Goal: Task Accomplishment & Management: Manage account settings

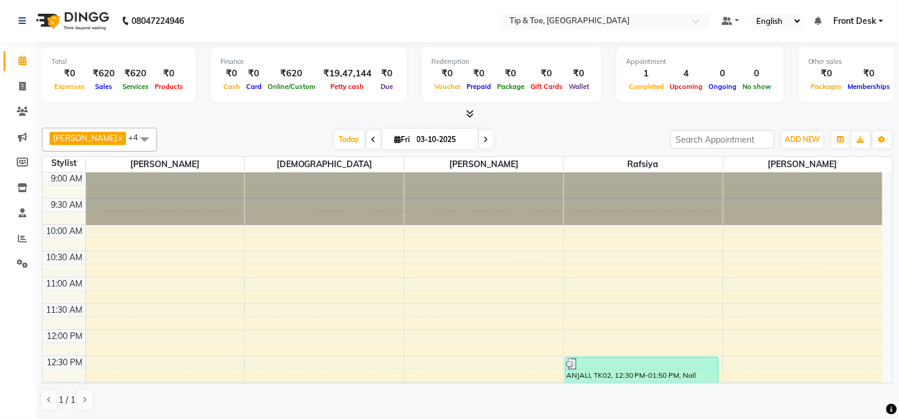
scroll to position [332, 0]
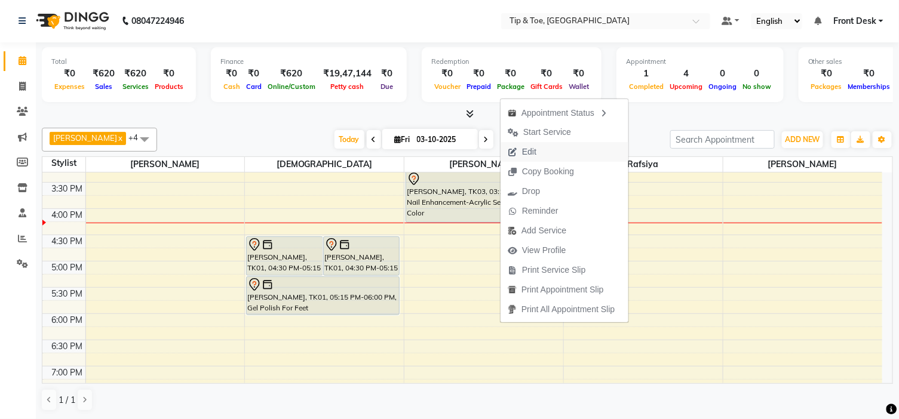
click at [522, 144] on span "Edit" at bounding box center [522, 152] width 43 height 20
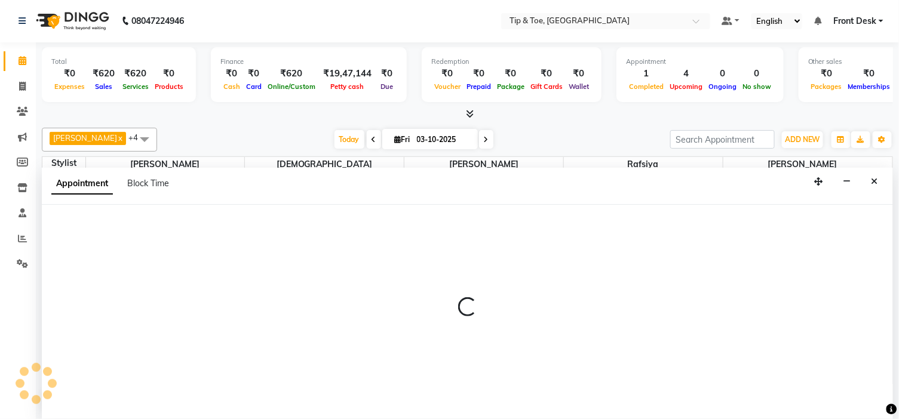
select select "tentative"
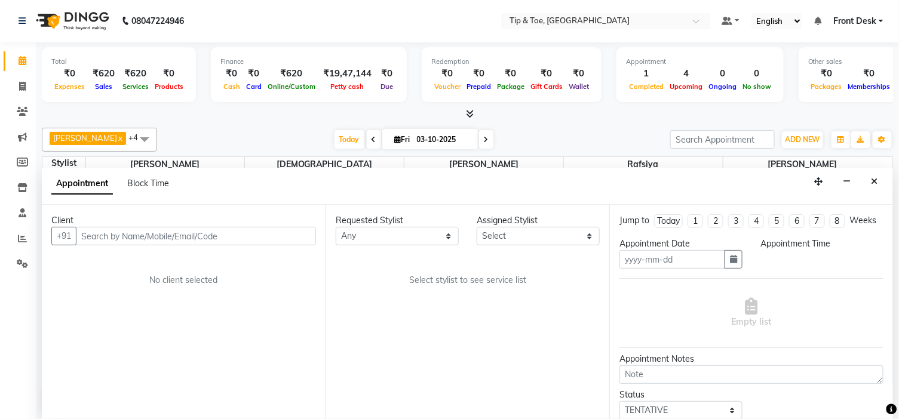
type input "03-10-2025"
select select "46387"
select select "915"
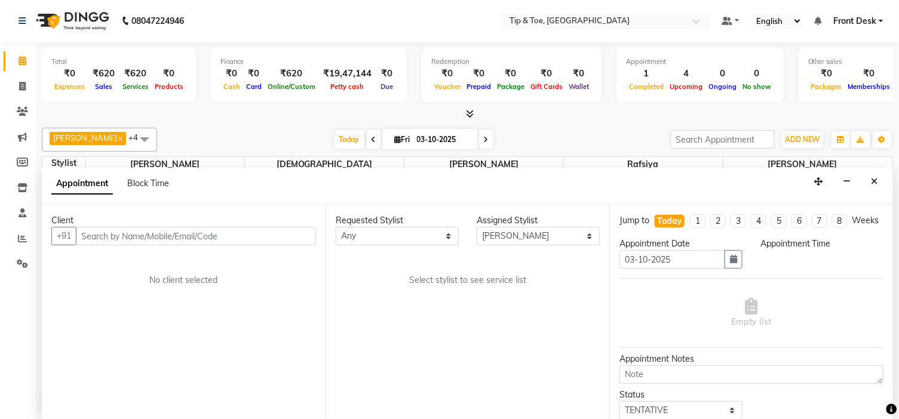
select select "2436"
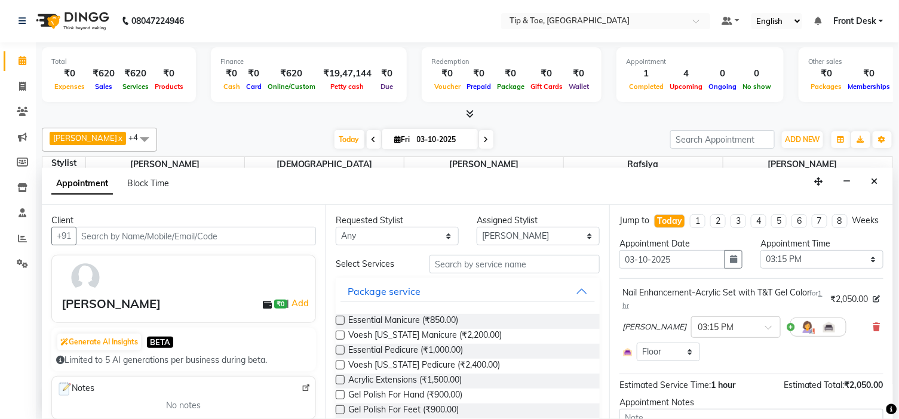
click at [873, 332] on icon at bounding box center [876, 327] width 7 height 8
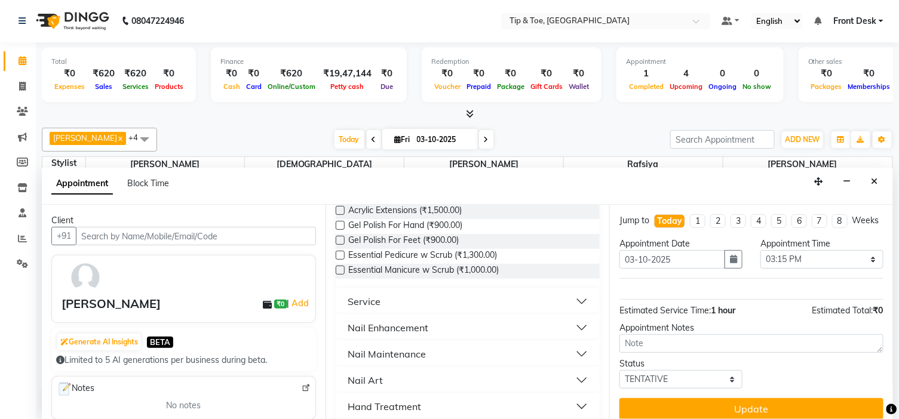
scroll to position [265, 0]
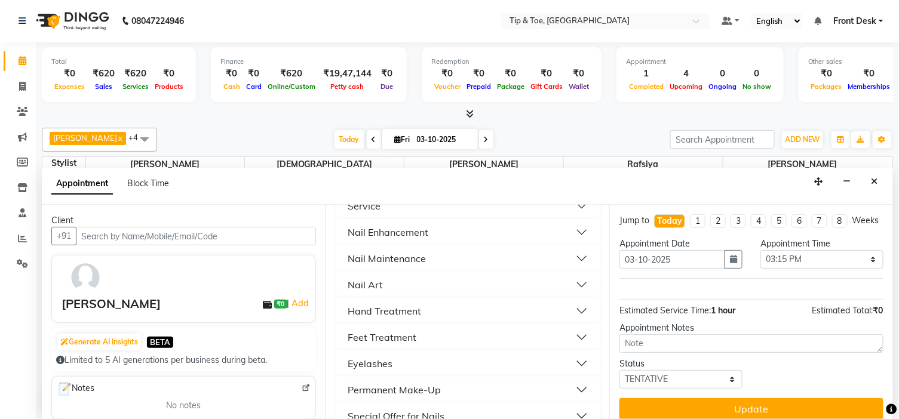
click at [449, 235] on button "Nail Enhancement" at bounding box center [468, 233] width 255 height 22
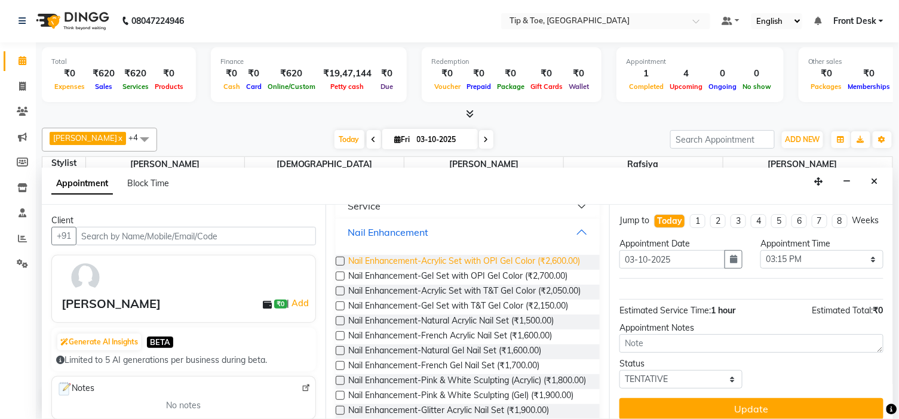
scroll to position [332, 0]
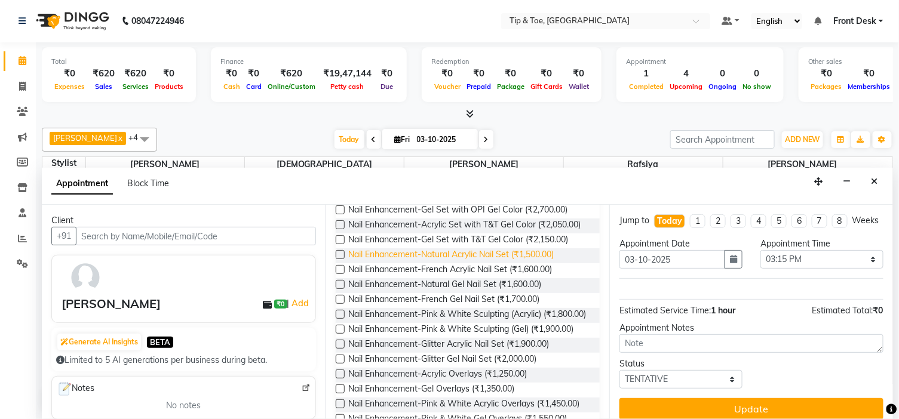
click at [542, 263] on span "Nail Enhancement-Natural Acrylic Nail Set (₹1,500.00)" at bounding box center [451, 256] width 206 height 15
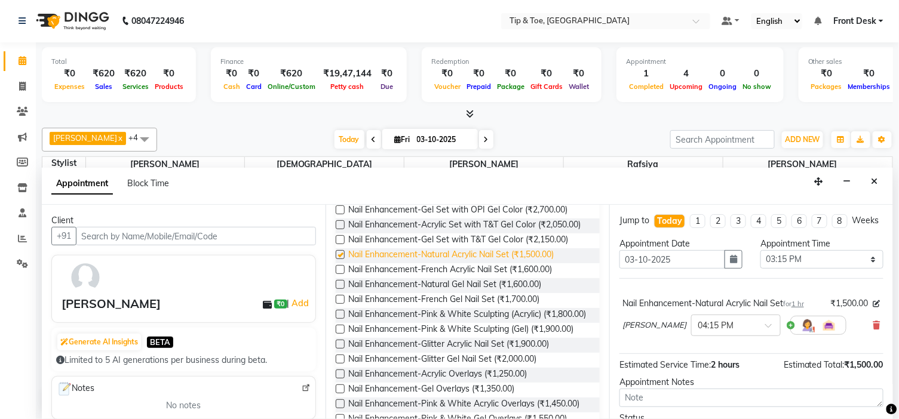
checkbox input "false"
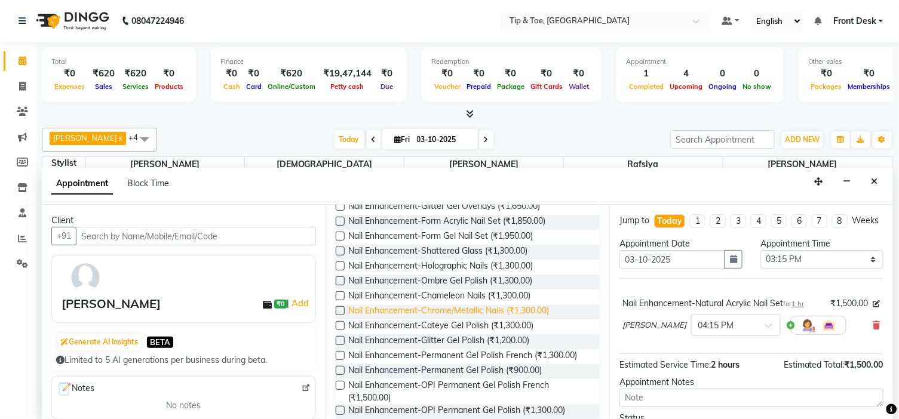
scroll to position [597, 0]
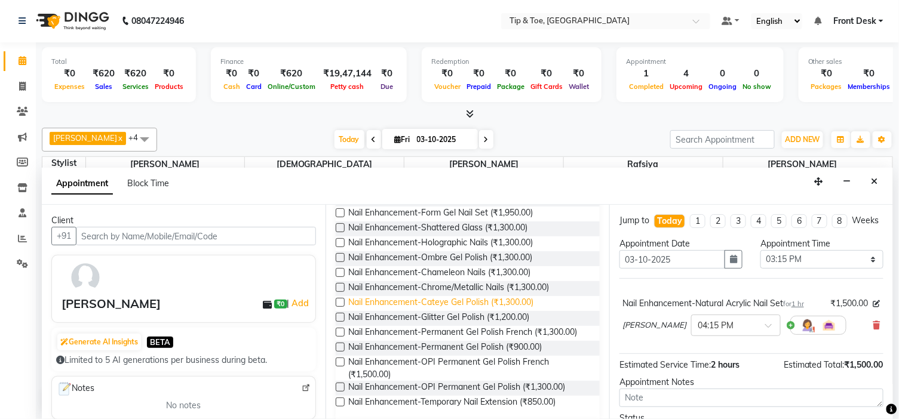
click at [518, 311] on span "Nail Enhancement-Cateye Gel Polish (₹1,300.00)" at bounding box center [440, 303] width 185 height 15
checkbox input "false"
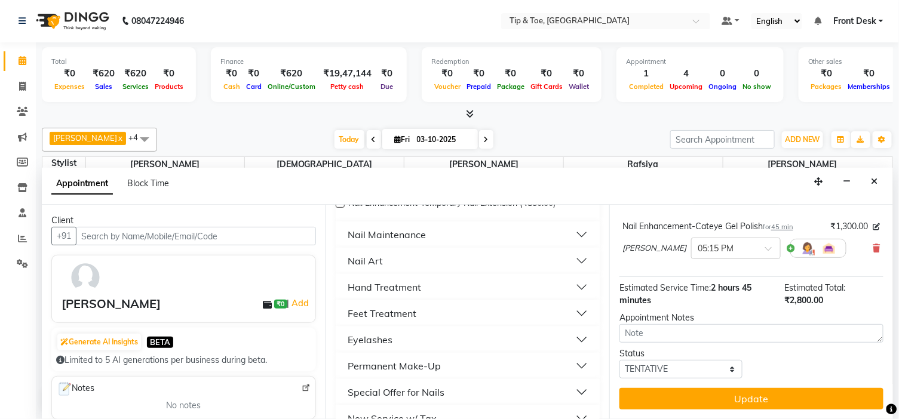
scroll to position [142, 0]
drag, startPoint x: 773, startPoint y: 407, endPoint x: 758, endPoint y: 401, distance: 16.1
click at [772, 407] on button "Update" at bounding box center [752, 399] width 264 height 22
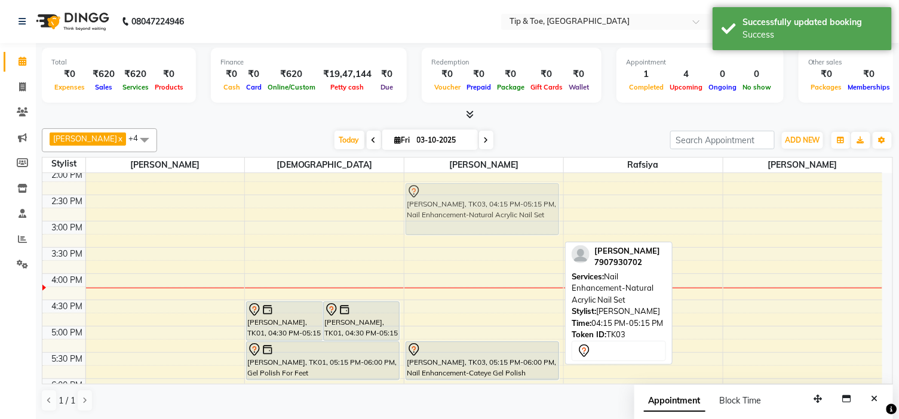
scroll to position [266, 0]
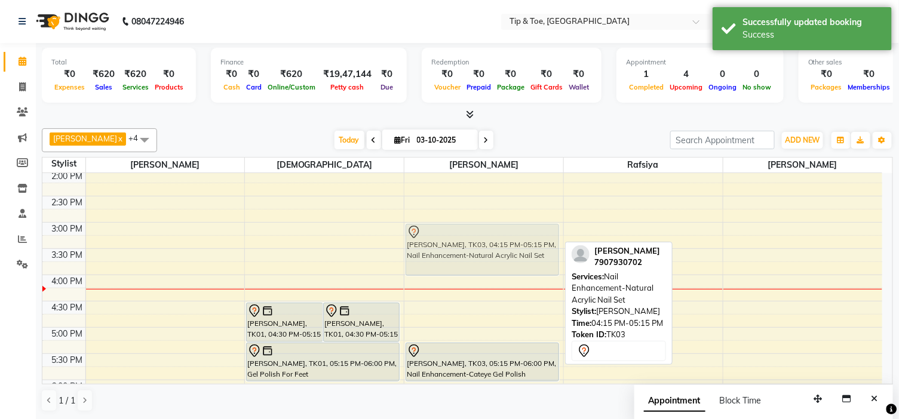
drag, startPoint x: 477, startPoint y: 263, endPoint x: 491, endPoint y: 234, distance: 32.9
click at [491, 234] on div "ANNA, TK03, 04:15 PM-05:15 PM, Nail Enhancement-Natural Acrylic Nail Set ANNA, …" at bounding box center [483, 248] width 159 height 683
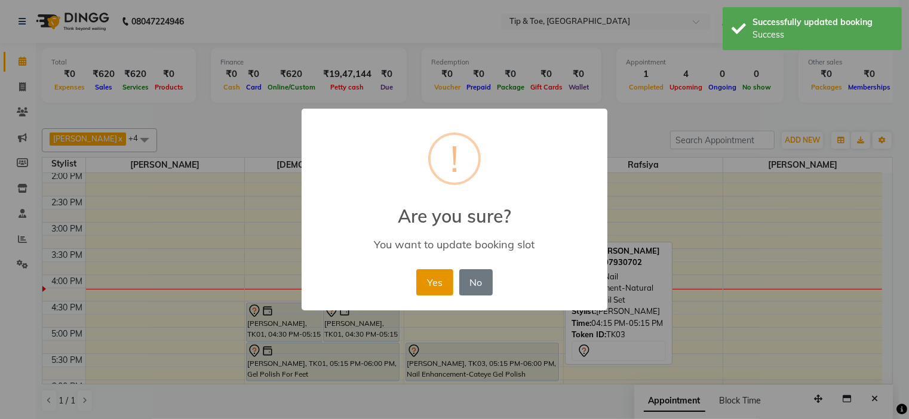
click at [428, 280] on button "Yes" at bounding box center [434, 282] width 36 height 26
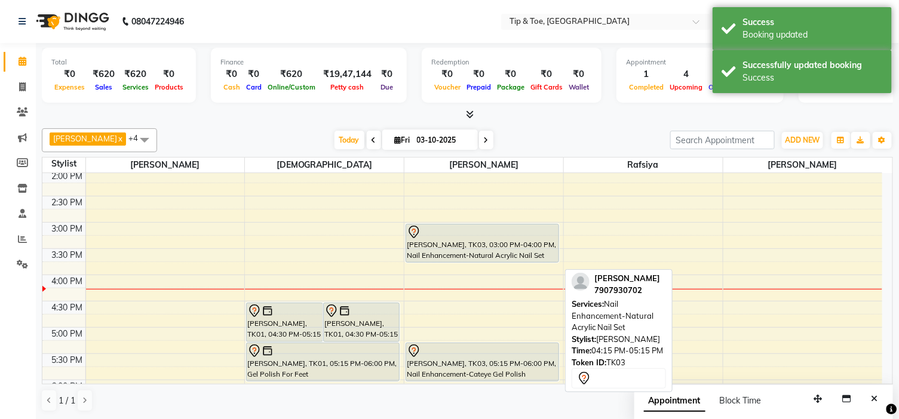
drag, startPoint x: 460, startPoint y: 275, endPoint x: 462, endPoint y: 260, distance: 15.1
click at [462, 260] on div "ANNA, TK03, 03:00 PM-04:00 PM, Nail Enhancement-Natural Acrylic Nail Set ANNA, …" at bounding box center [483, 248] width 159 height 683
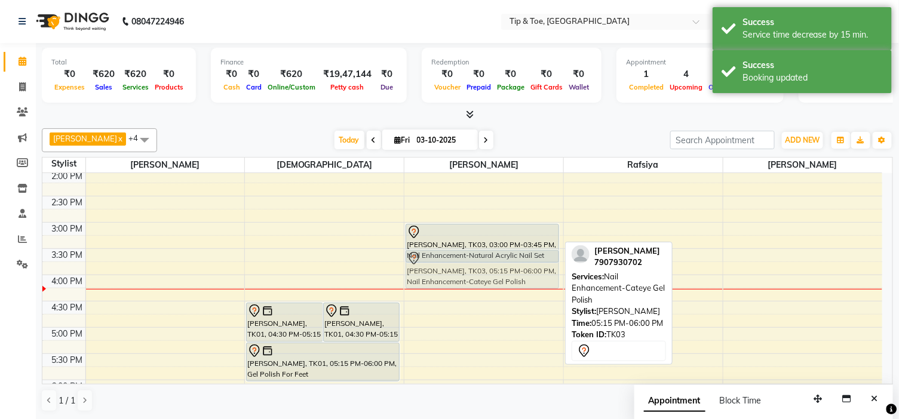
drag, startPoint x: 473, startPoint y: 373, endPoint x: 477, endPoint y: 286, distance: 87.9
click at [477, 286] on div "ANNA, TK03, 03:00 PM-03:45 PM, Nail Enhancement-Natural Acrylic Nail Set ANNA, …" at bounding box center [483, 248] width 159 height 683
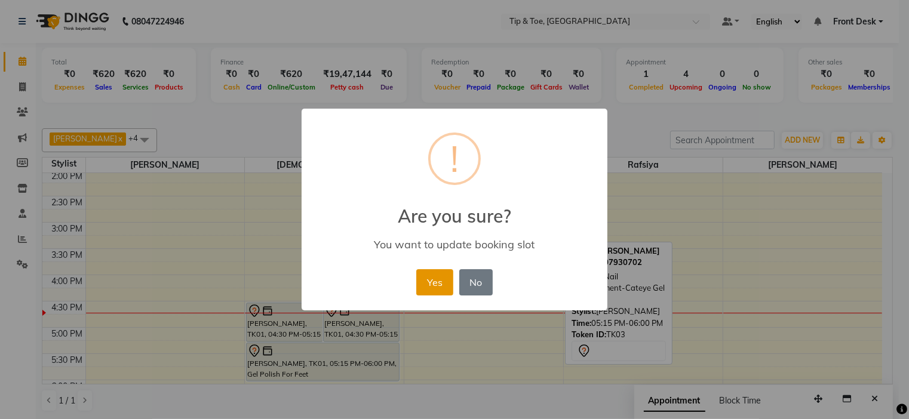
click at [434, 286] on button "Yes" at bounding box center [434, 282] width 36 height 26
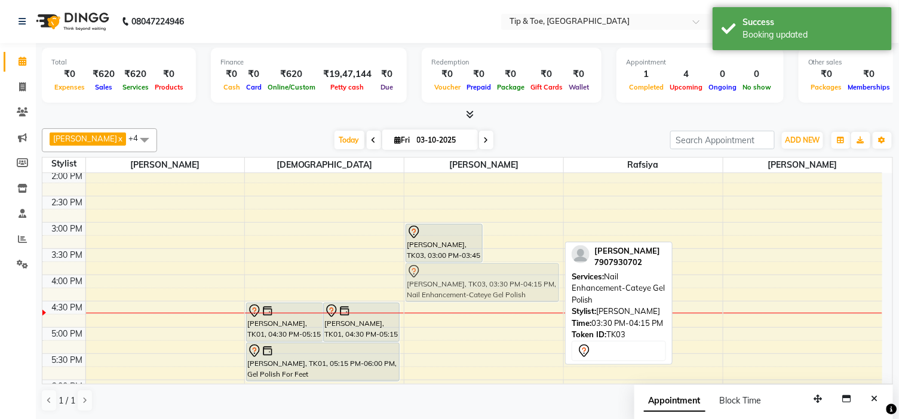
drag, startPoint x: 517, startPoint y: 265, endPoint x: 517, endPoint y: 278, distance: 13.1
click at [517, 278] on div "ANNA, TK03, 03:00 PM-03:45 PM, Nail Enhancement-Natural Acrylic Nail Set ANNA, …" at bounding box center [483, 248] width 159 height 683
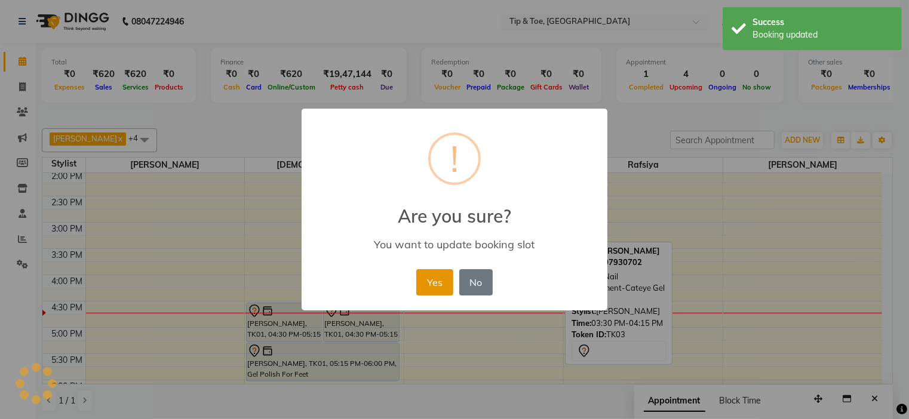
click at [440, 282] on button "Yes" at bounding box center [434, 282] width 36 height 26
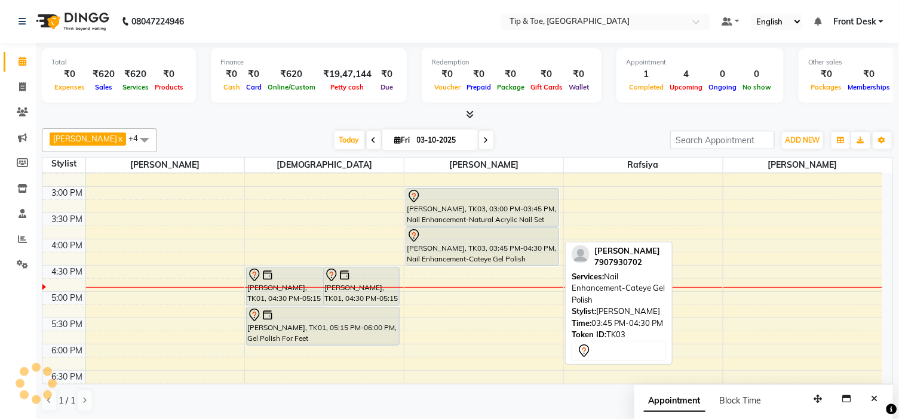
scroll to position [332, 0]
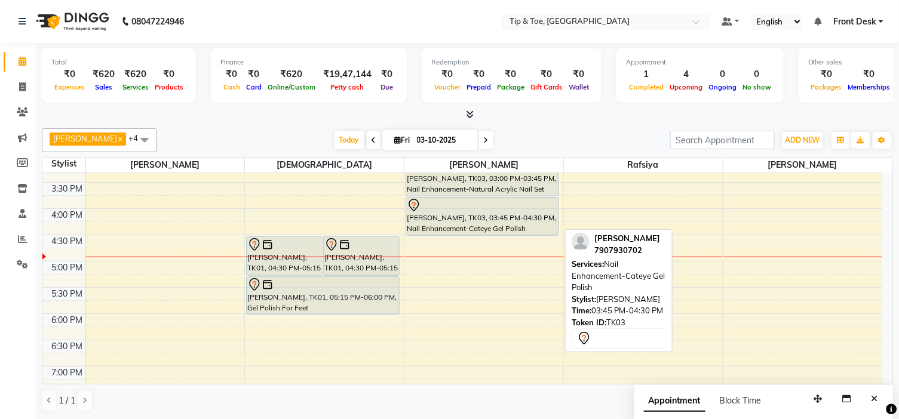
click at [497, 222] on div "[PERSON_NAME], TK03, 03:45 PM-04:30 PM, Nail Enhancement-Cateye Gel Polish" at bounding box center [482, 217] width 152 height 38
click at [498, 222] on div "[PERSON_NAME], TK03, 03:45 PM-04:30 PM, Nail Enhancement-Cateye Gel Polish" at bounding box center [482, 217] width 152 height 38
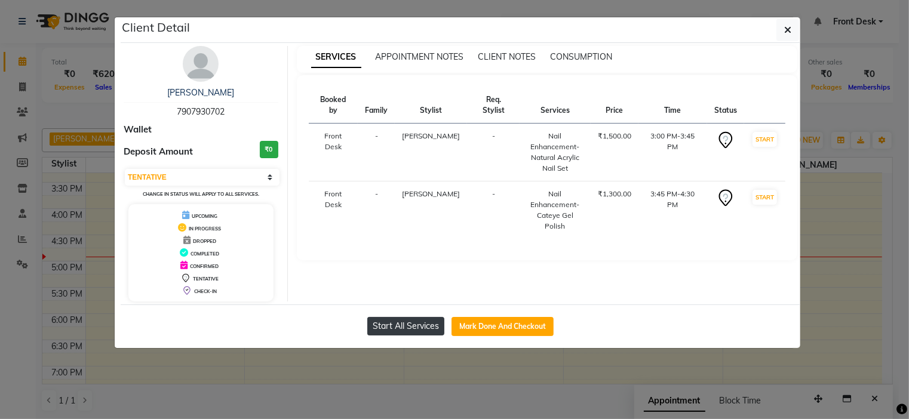
click at [429, 324] on button "Start All Services" at bounding box center [405, 326] width 77 height 19
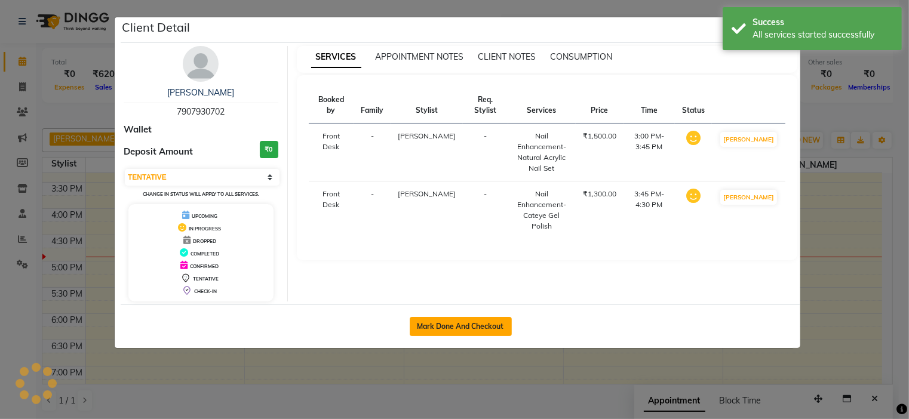
select select "1"
click at [465, 321] on button "Mark Done And Checkout" at bounding box center [461, 326] width 102 height 19
select select "5360"
select select "service"
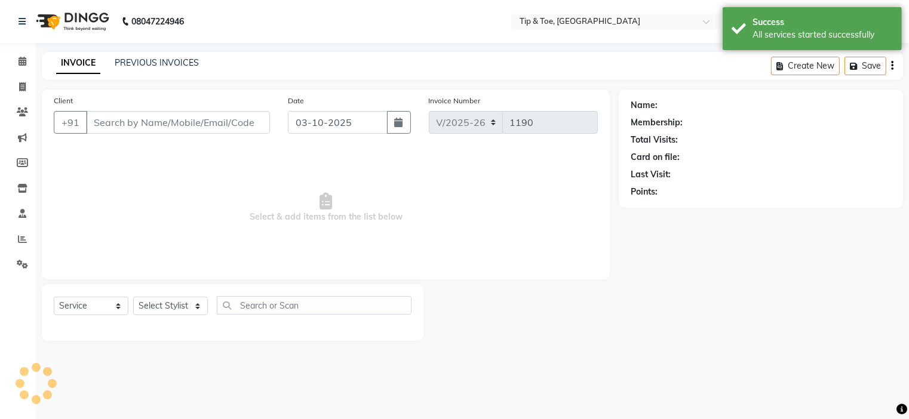
type input "7907930702"
select select "46387"
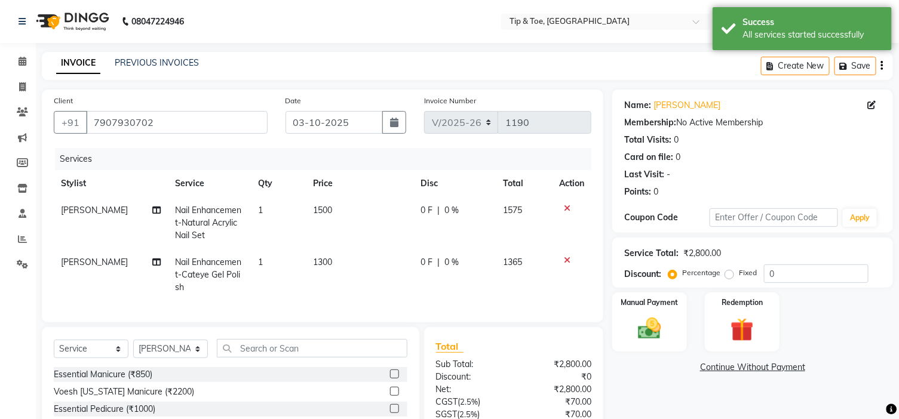
scroll to position [112, 0]
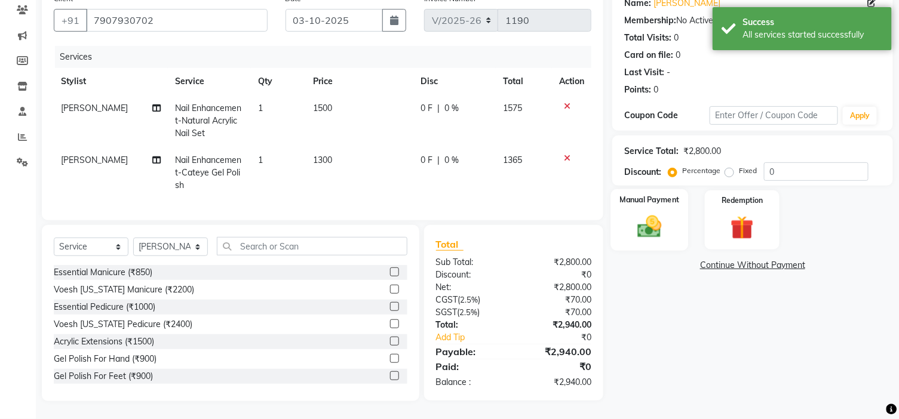
click at [655, 226] on img at bounding box center [649, 227] width 39 height 28
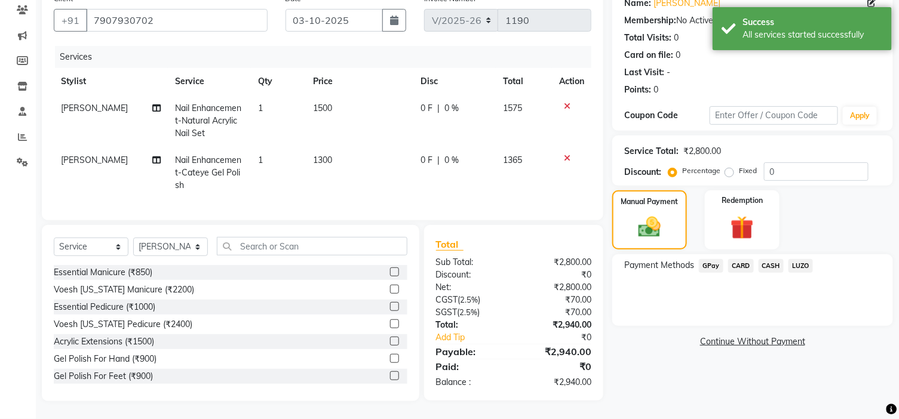
click at [784, 262] on div "LUZO" at bounding box center [798, 267] width 29 height 16
click at [781, 260] on span "CASH" at bounding box center [772, 266] width 26 height 14
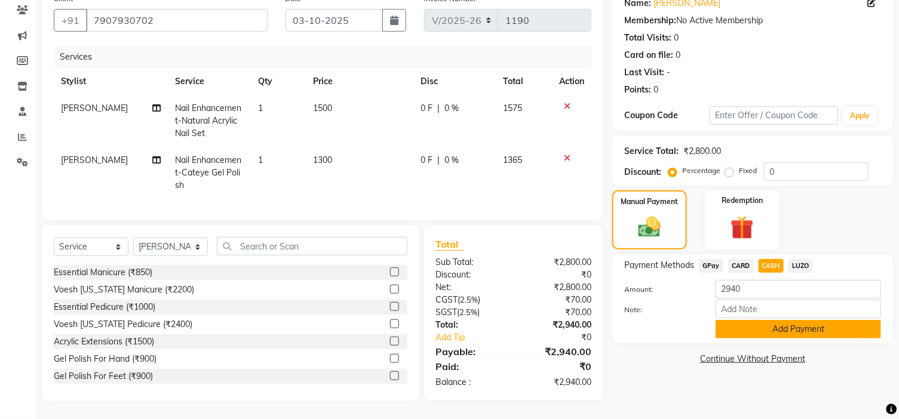
click at [767, 325] on button "Add Payment" at bounding box center [798, 329] width 165 height 19
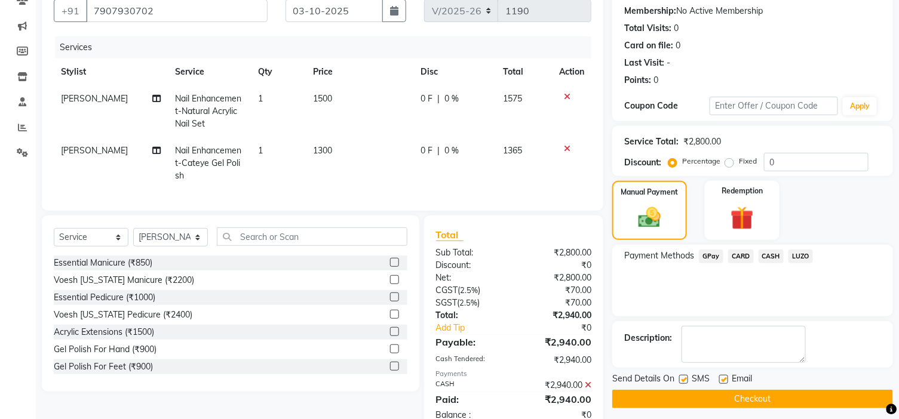
scroll to position [154, 0]
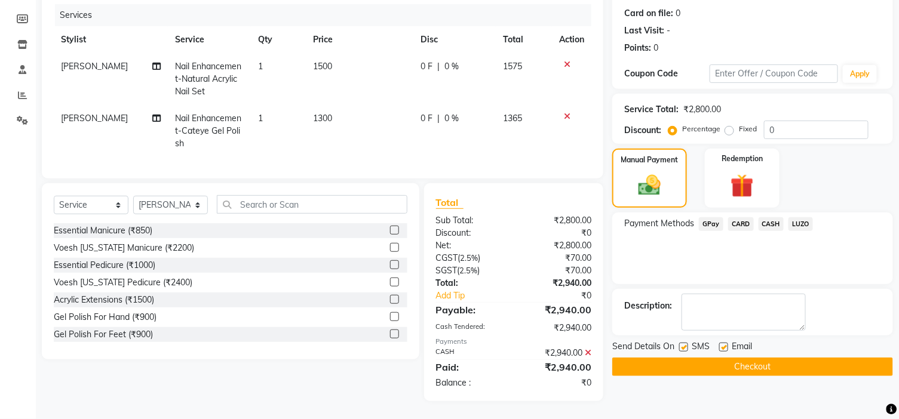
click at [721, 343] on label at bounding box center [723, 347] width 9 height 9
click at [721, 344] on input "checkbox" at bounding box center [723, 348] width 8 height 8
checkbox input "false"
click at [731, 358] on button "Checkout" at bounding box center [752, 367] width 281 height 19
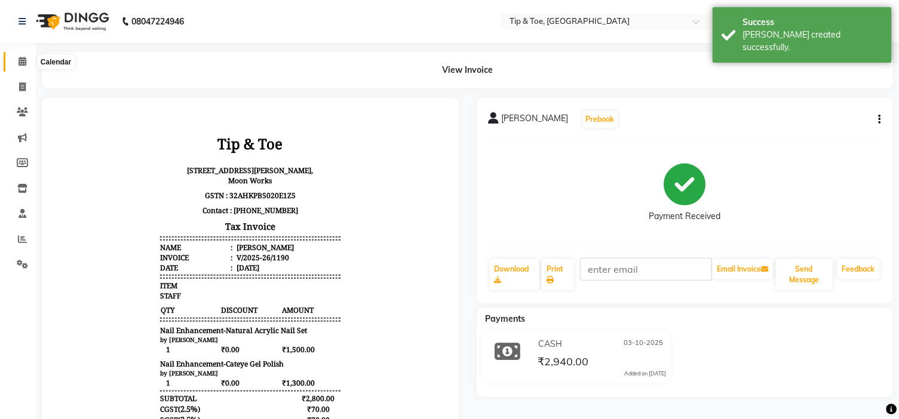
click at [13, 60] on span at bounding box center [22, 62] width 21 height 14
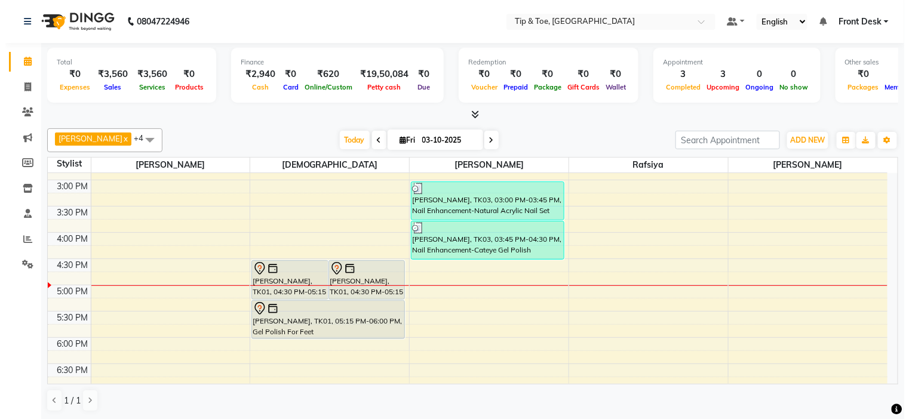
scroll to position [332, 0]
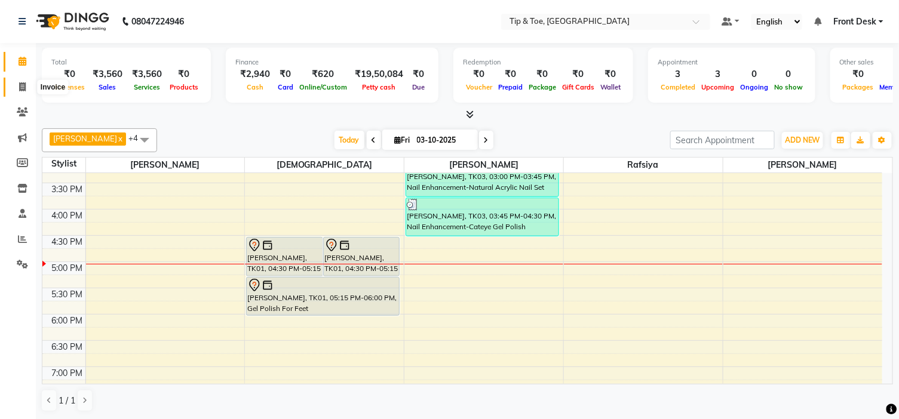
click at [28, 85] on span at bounding box center [22, 88] width 21 height 14
select select "service"
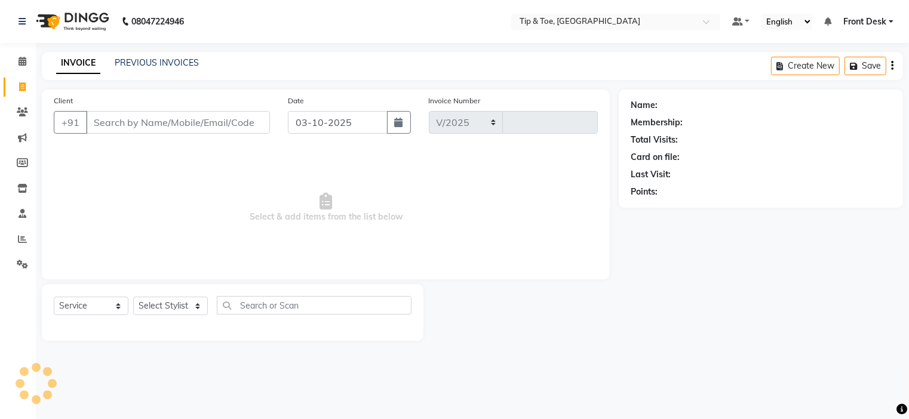
select select "5360"
type input "1191"
click at [154, 64] on link "PREVIOUS INVOICES" at bounding box center [157, 62] width 84 height 11
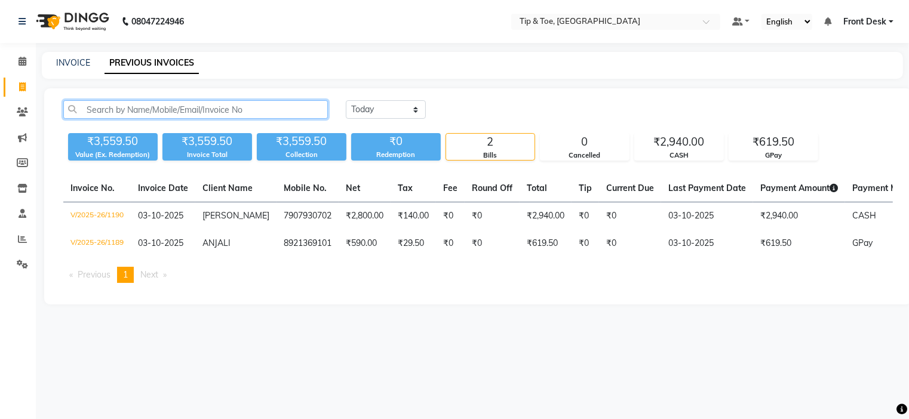
click at [160, 105] on input "text" at bounding box center [195, 109] width 265 height 19
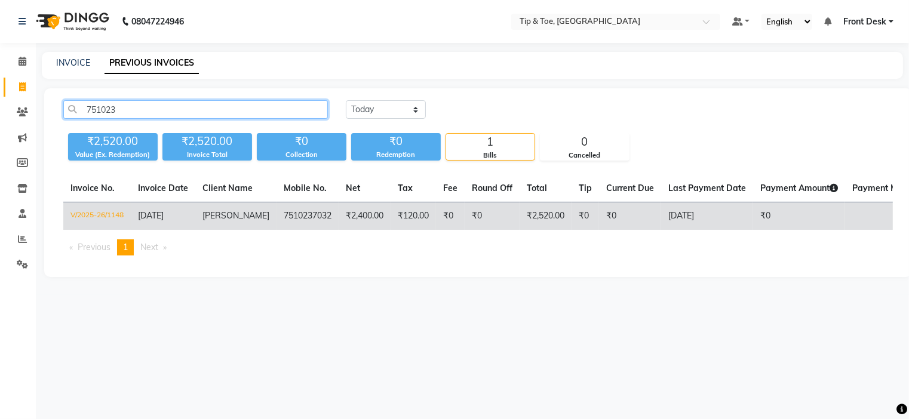
type input "751023"
click at [220, 219] on span "[PERSON_NAME]" at bounding box center [236, 215] width 67 height 11
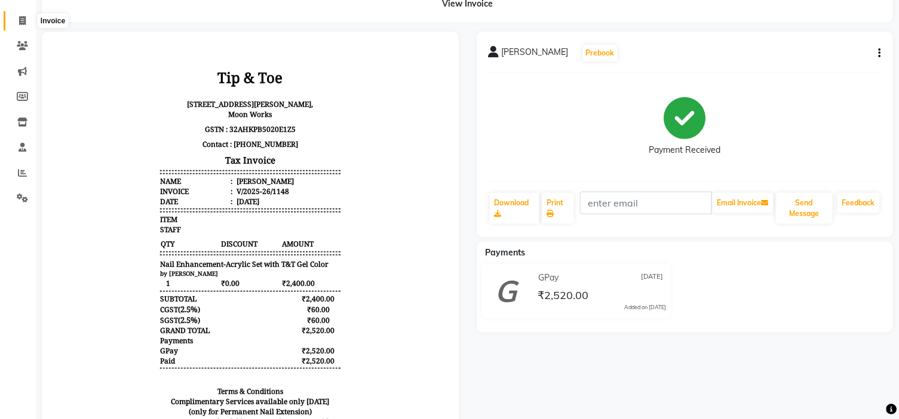
drag, startPoint x: 26, startPoint y: 20, endPoint x: 148, endPoint y: 19, distance: 122.5
click at [26, 20] on span at bounding box center [22, 21] width 21 height 14
select select "service"
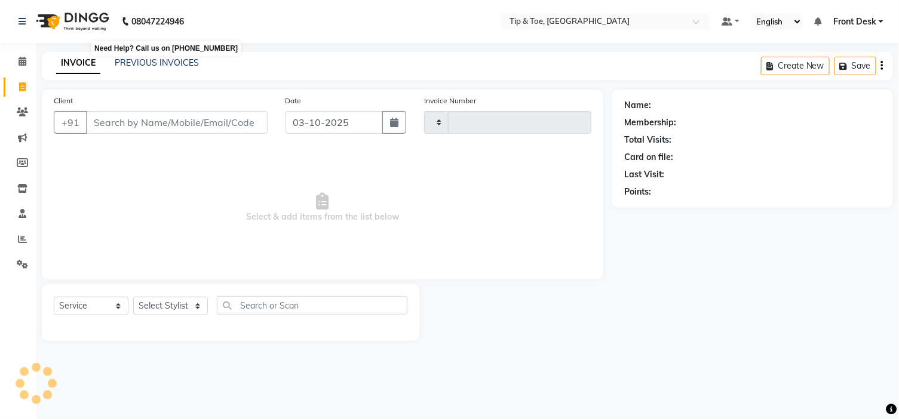
type input "1191"
select select "5360"
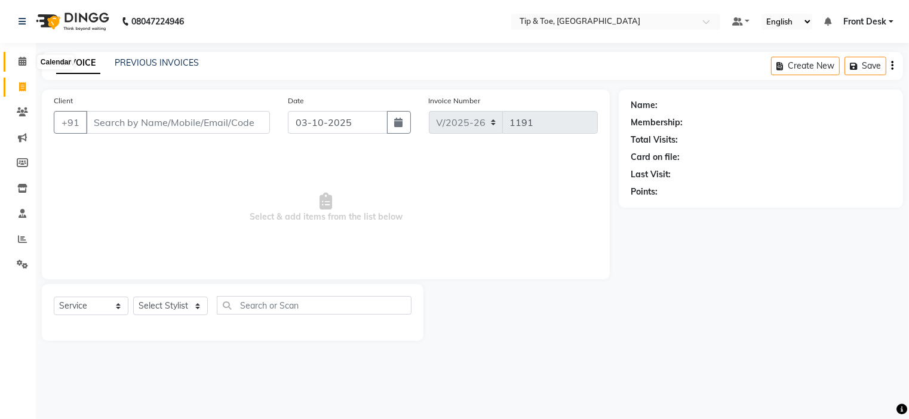
click at [31, 66] on span at bounding box center [22, 62] width 21 height 14
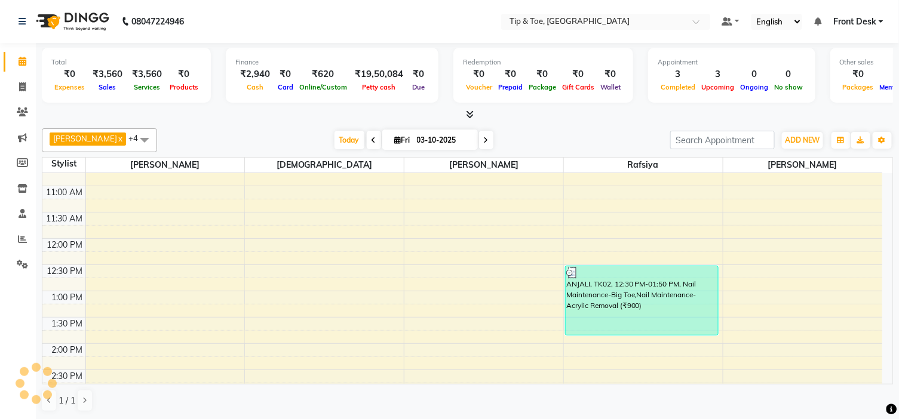
scroll to position [422, 0]
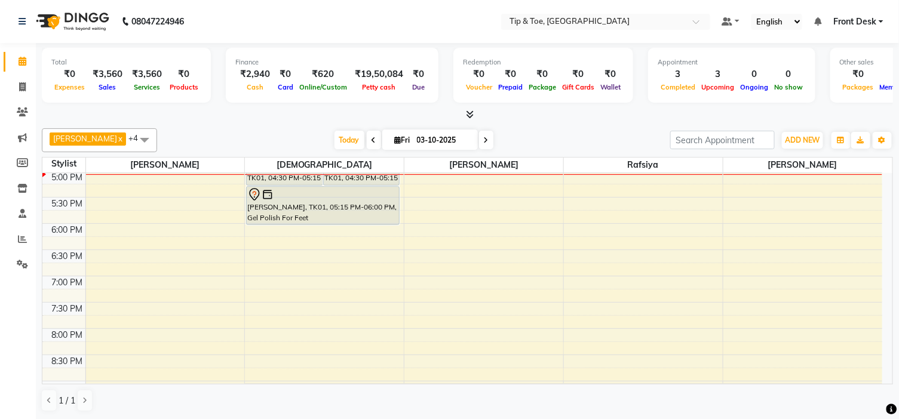
click at [484, 140] on icon at bounding box center [486, 140] width 5 height 7
type input "04-10-2025"
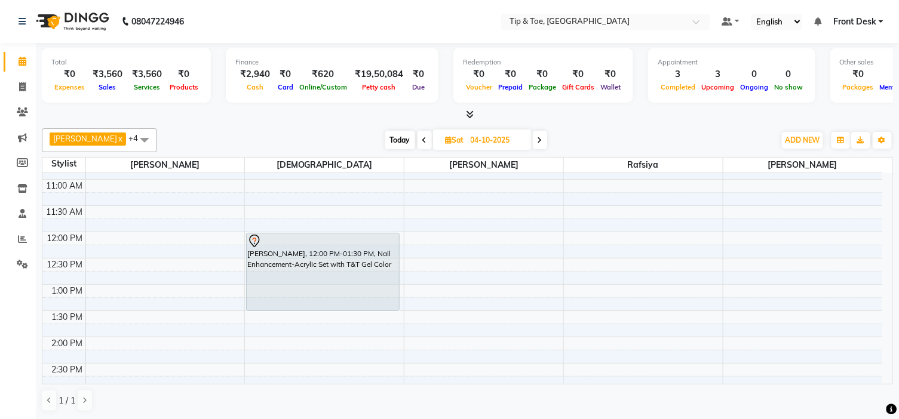
scroll to position [66, 0]
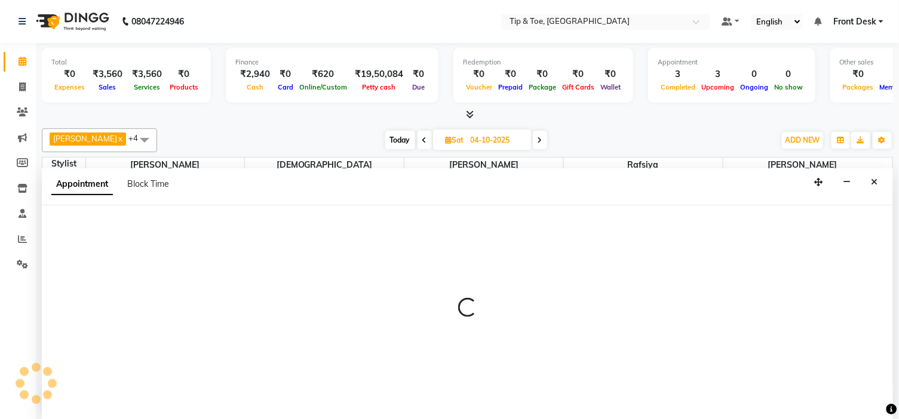
scroll to position [1, 0]
select select "48143"
select select "690"
select select "tentative"
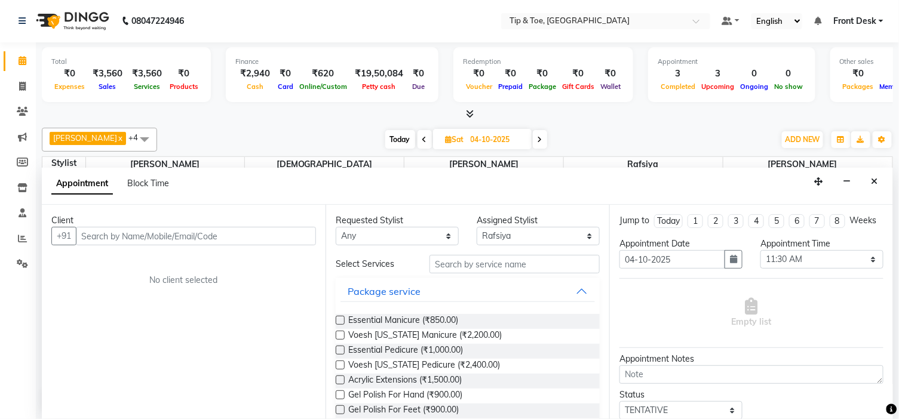
click at [287, 236] on input "text" at bounding box center [196, 236] width 240 height 19
type input "C"
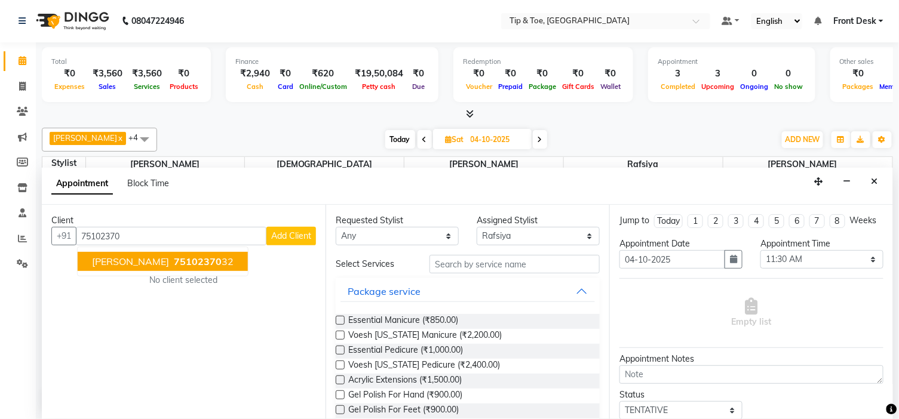
click at [189, 254] on button "[PERSON_NAME] 75102370 32" at bounding box center [163, 261] width 170 height 19
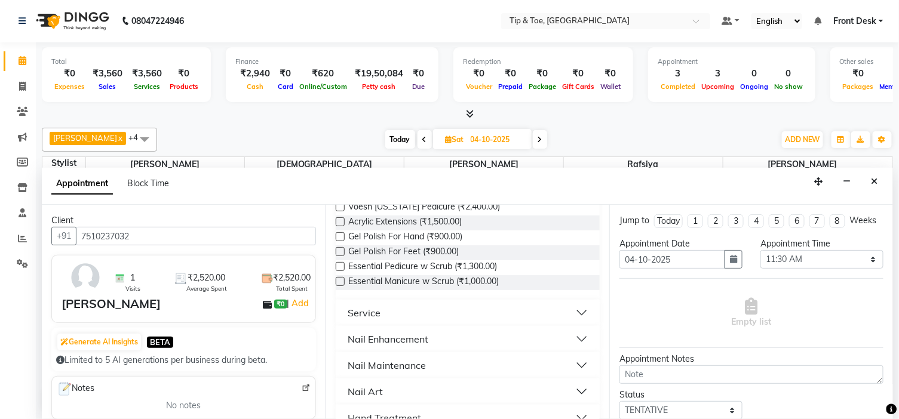
scroll to position [199, 0]
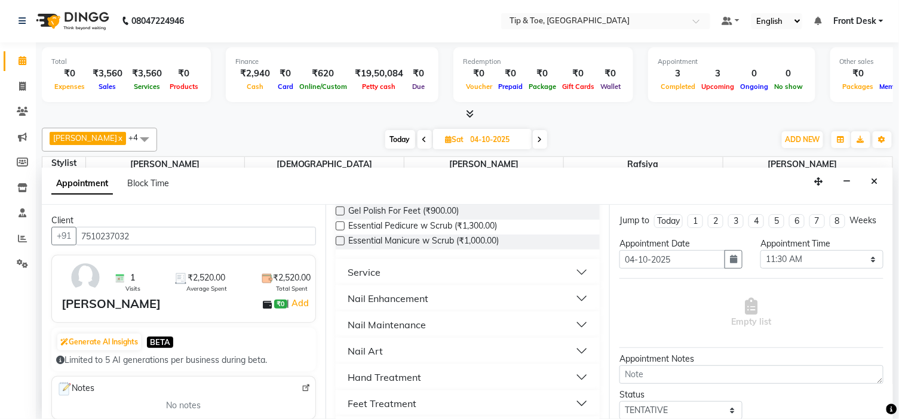
type input "7510237032"
click at [433, 325] on button "Nail Maintenance" at bounding box center [468, 325] width 255 height 22
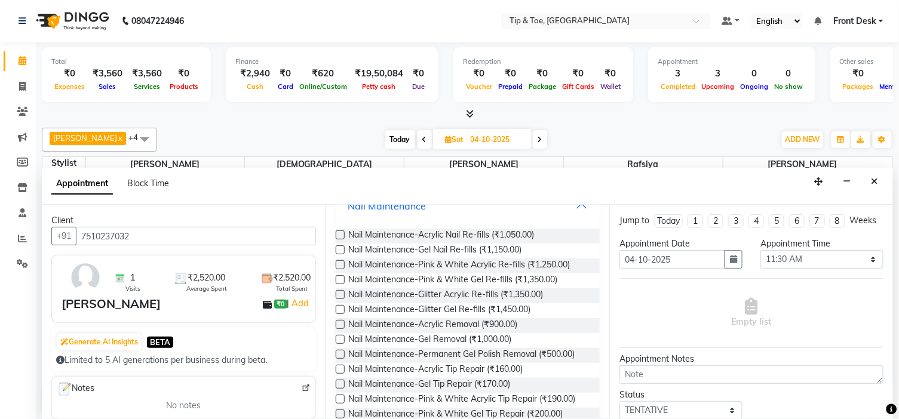
scroll to position [332, 0]
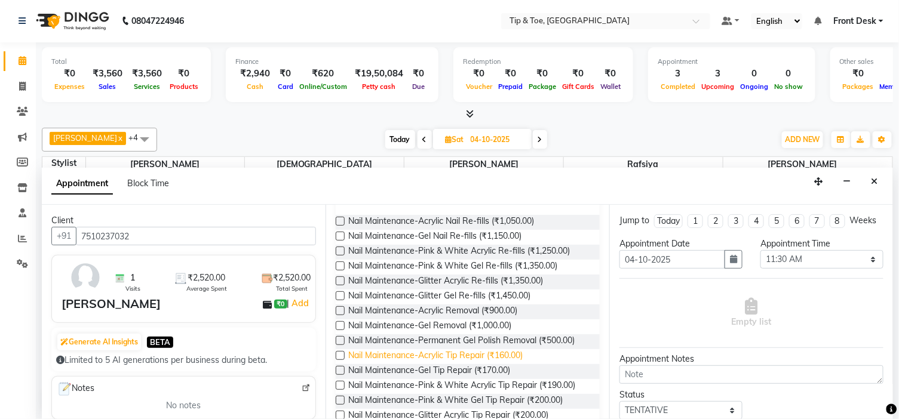
click at [513, 355] on span "Nail Maintenance-Acrylic Tip Repair (₹160.00)" at bounding box center [435, 357] width 174 height 15
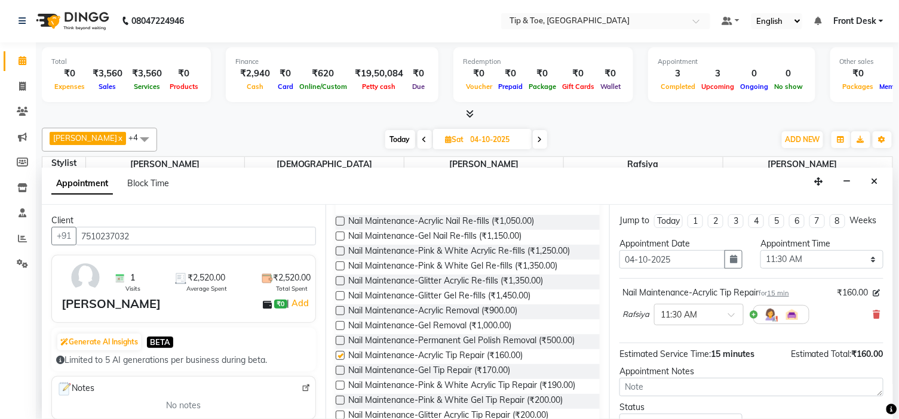
checkbox input "false"
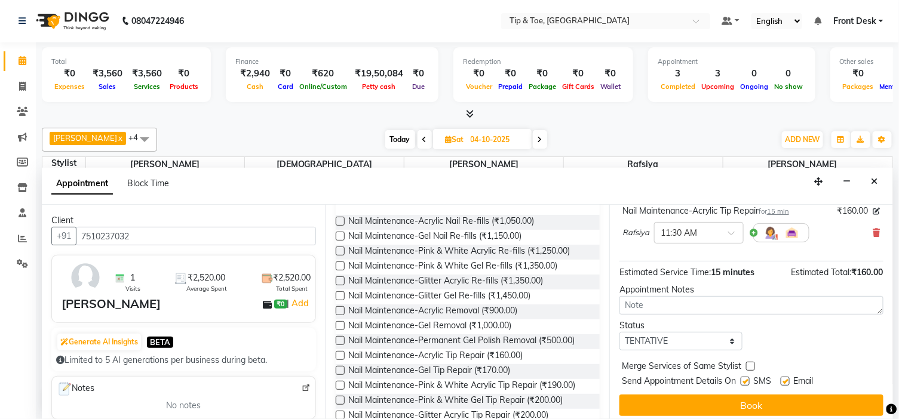
scroll to position [99, 0]
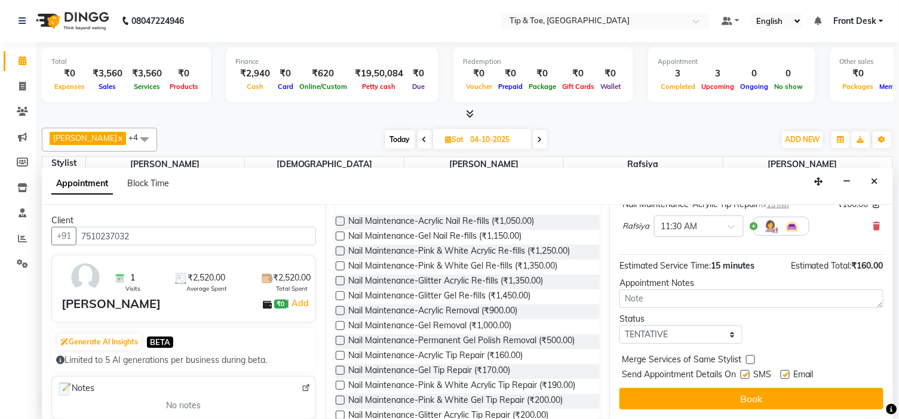
click at [781, 372] on label at bounding box center [785, 374] width 9 height 9
click at [781, 372] on input "checkbox" at bounding box center [785, 376] width 8 height 8
checkbox input "false"
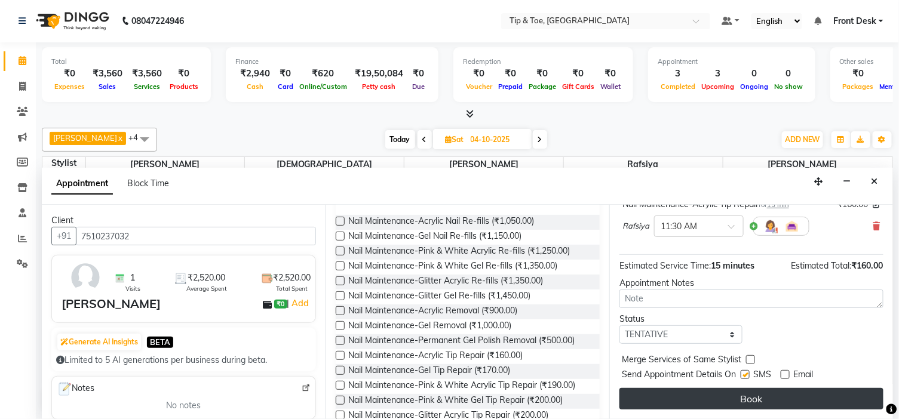
click at [786, 391] on button "Book" at bounding box center [752, 399] width 264 height 22
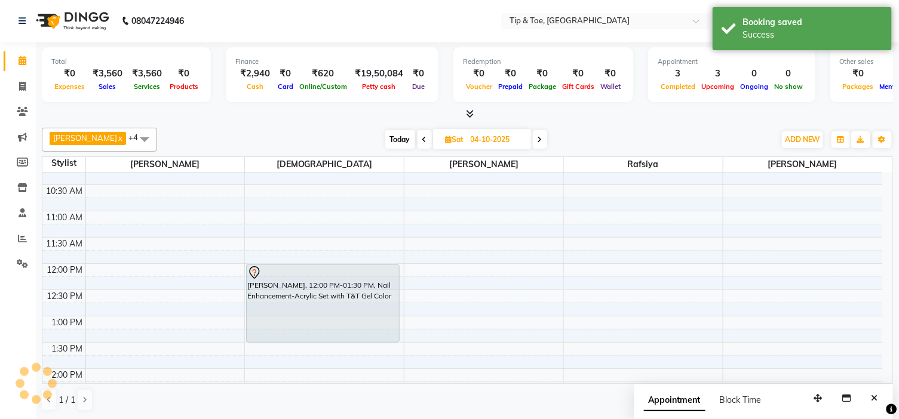
scroll to position [0, 0]
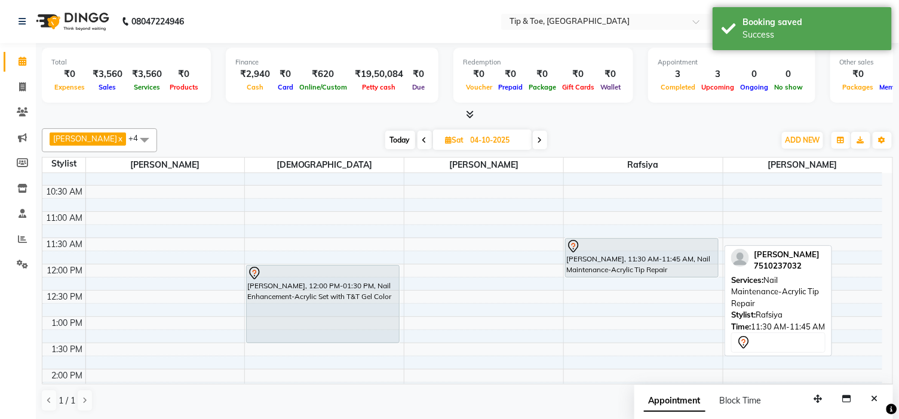
drag, startPoint x: 634, startPoint y: 248, endPoint x: 637, endPoint y: 275, distance: 27.0
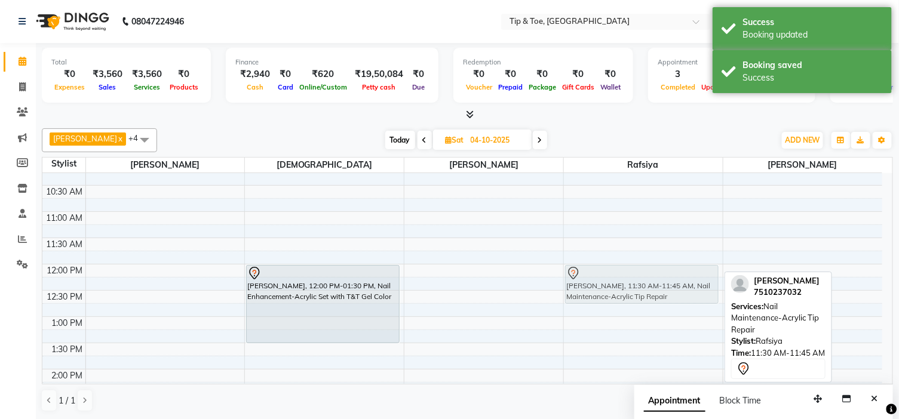
drag, startPoint x: 643, startPoint y: 249, endPoint x: 644, endPoint y: 271, distance: 21.5
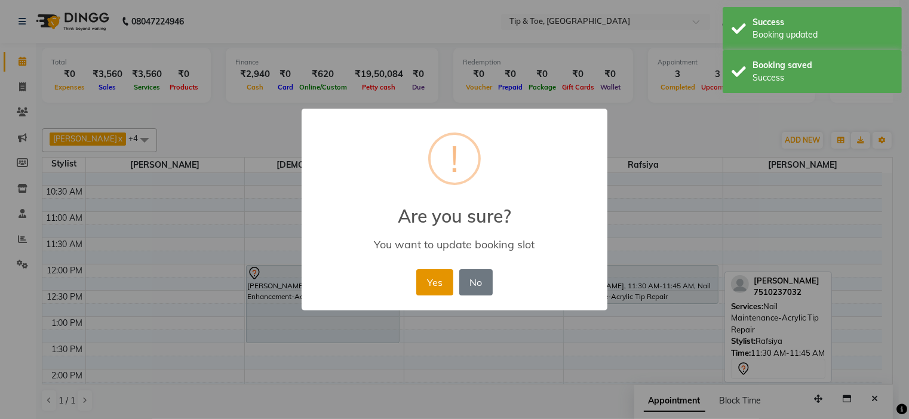
click at [446, 292] on button "Yes" at bounding box center [434, 282] width 36 height 26
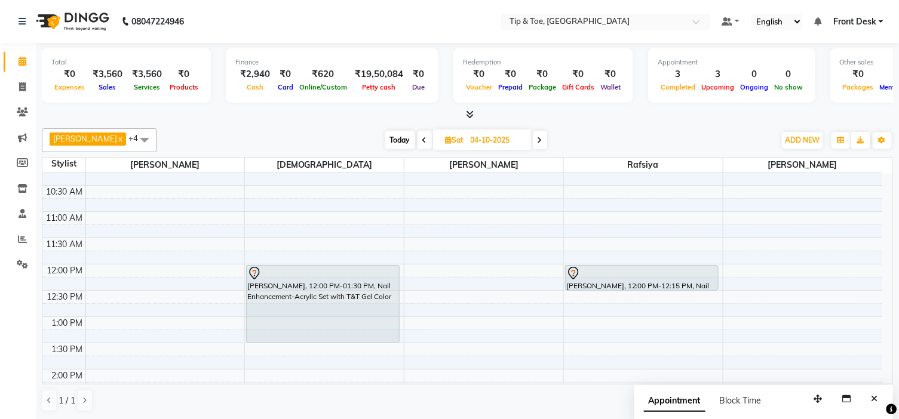
drag, startPoint x: 623, startPoint y: 275, endPoint x: 627, endPoint y: 287, distance: 12.7
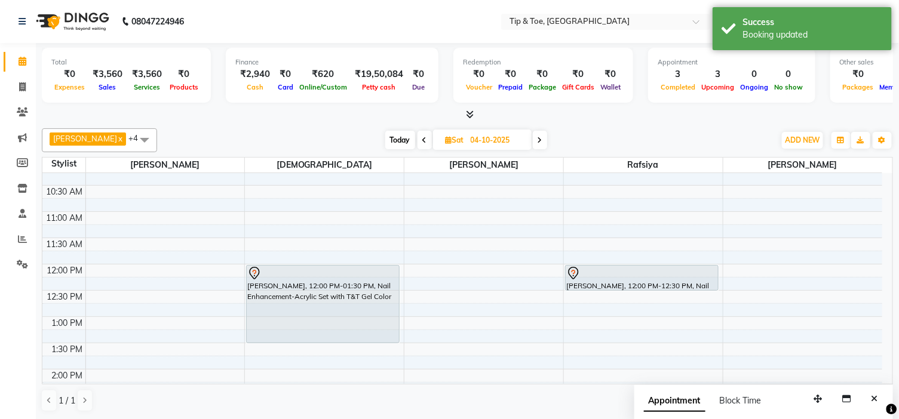
click at [422, 140] on icon at bounding box center [424, 140] width 5 height 7
type input "03-10-2025"
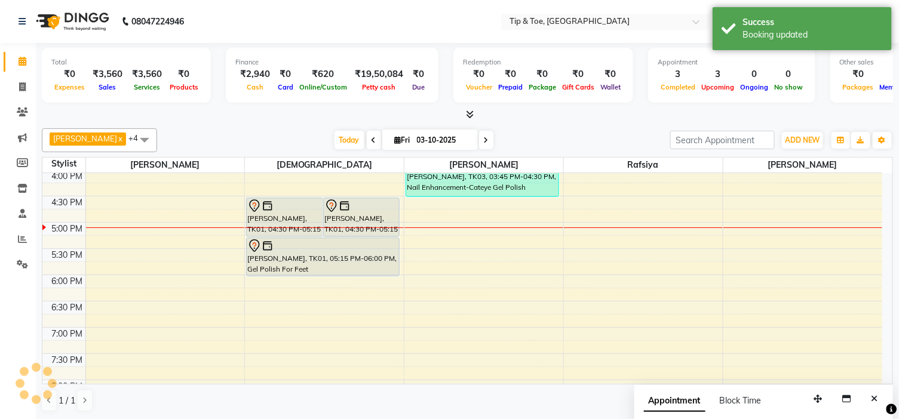
scroll to position [223, 0]
